Goal: Submit feedback/report problem: Submit feedback/report problem

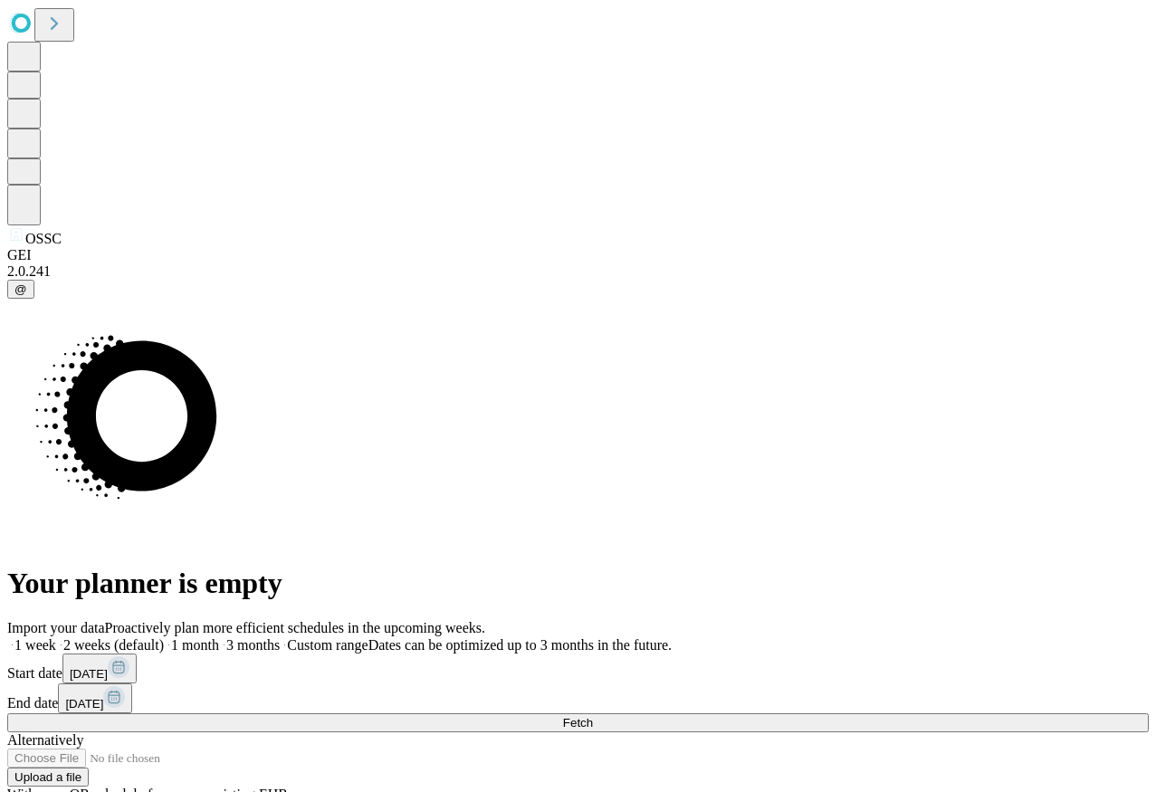
click at [280, 637] on span at bounding box center [280, 644] width 0 height 15
click at [129, 656] on rect at bounding box center [119, 667] width 22 height 22
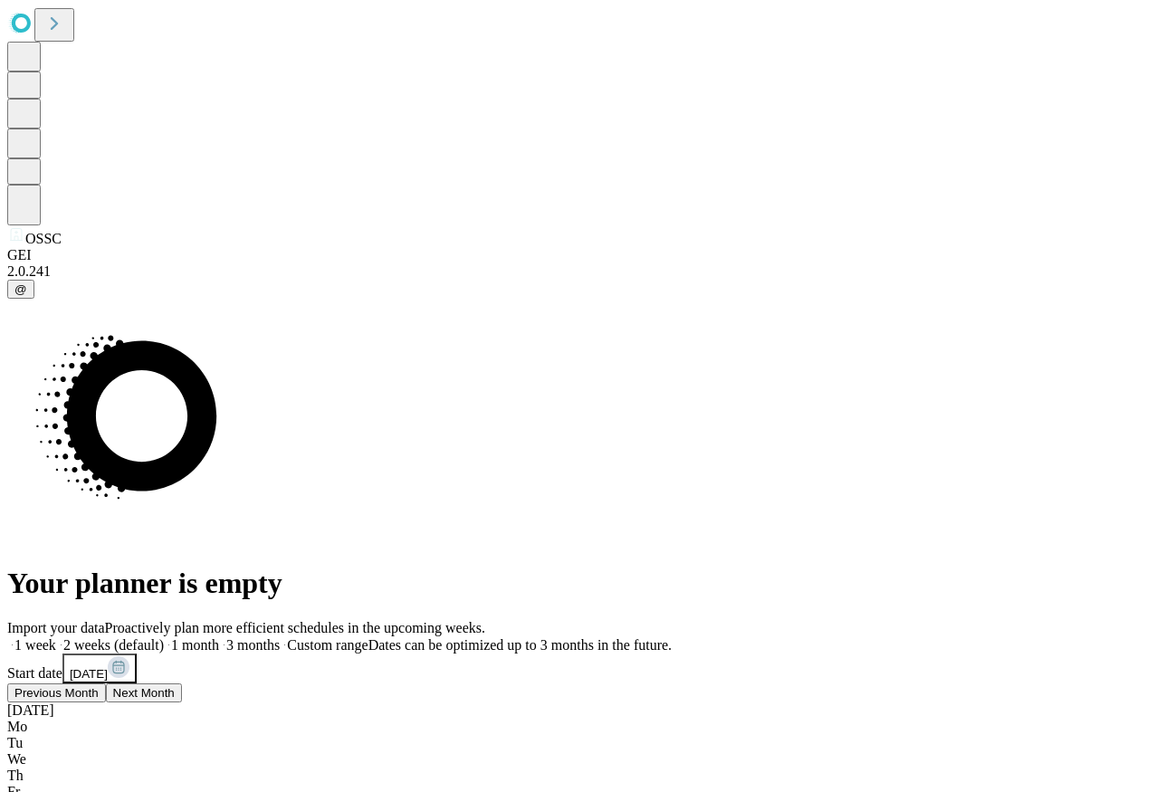
click at [99, 686] on span "Previous Month" at bounding box center [56, 693] width 84 height 14
click at [831, 702] on div "[DATE]" at bounding box center [577, 710] width 1141 height 16
